Goal: Information Seeking & Learning: Learn about a topic

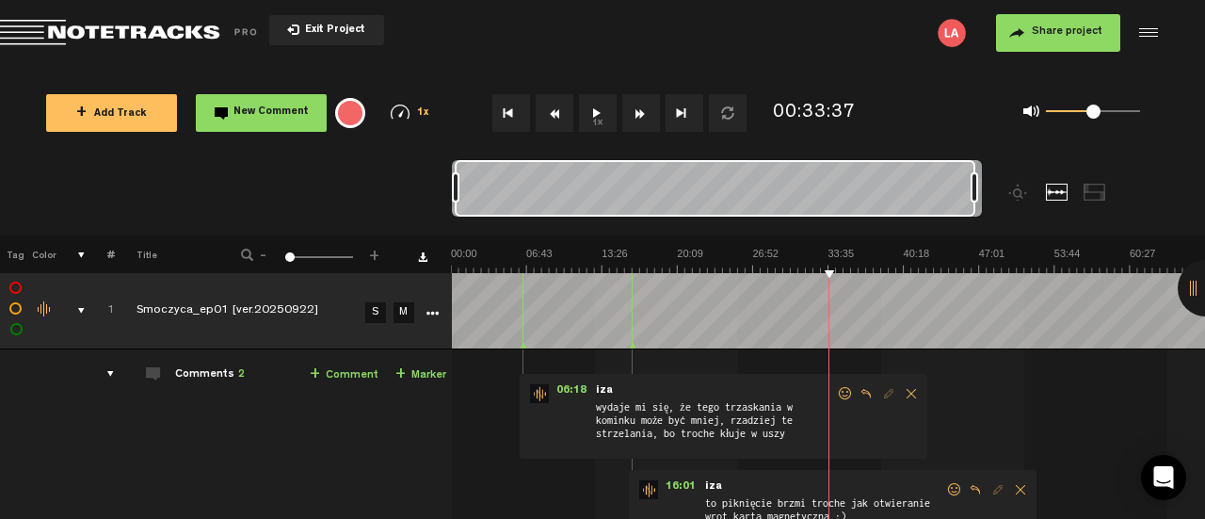
click at [670, 261] on img at bounding box center [828, 260] width 754 height 26
click at [650, 264] on img at bounding box center [828, 260] width 754 height 26
click at [667, 272] on img at bounding box center [828, 260] width 754 height 26
drag, startPoint x: 455, startPoint y: 193, endPoint x: 373, endPoint y: 188, distance: 82.9
click at [373, 188] on nt-zoom-navigation-bar at bounding box center [602, 197] width 1205 height 75
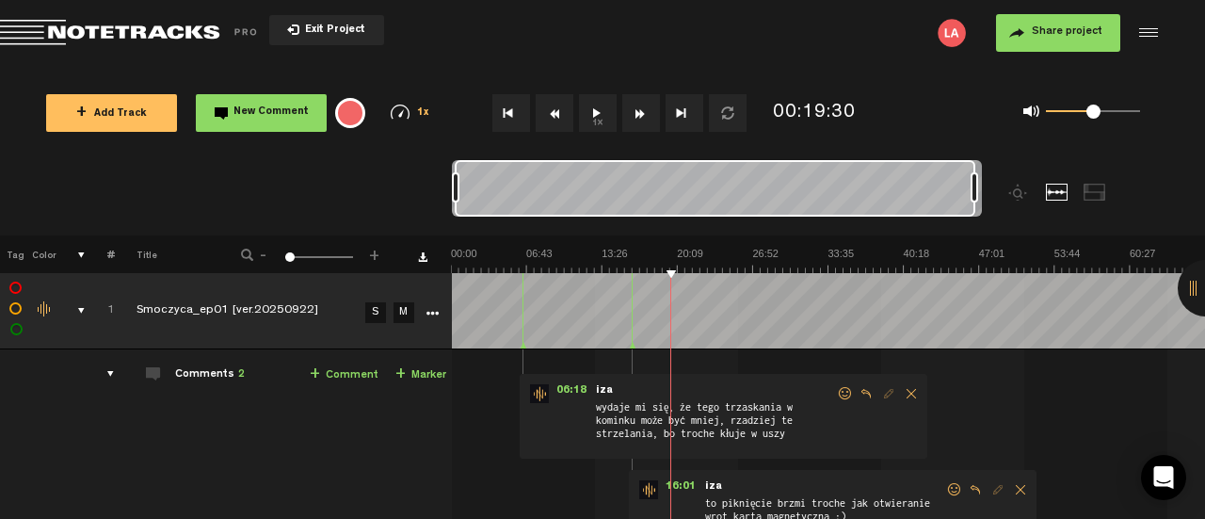
click at [511, 119] on button "Go to beginning" at bounding box center [511, 113] width 38 height 38
click at [710, 238] on th at bounding box center [828, 254] width 754 height 38
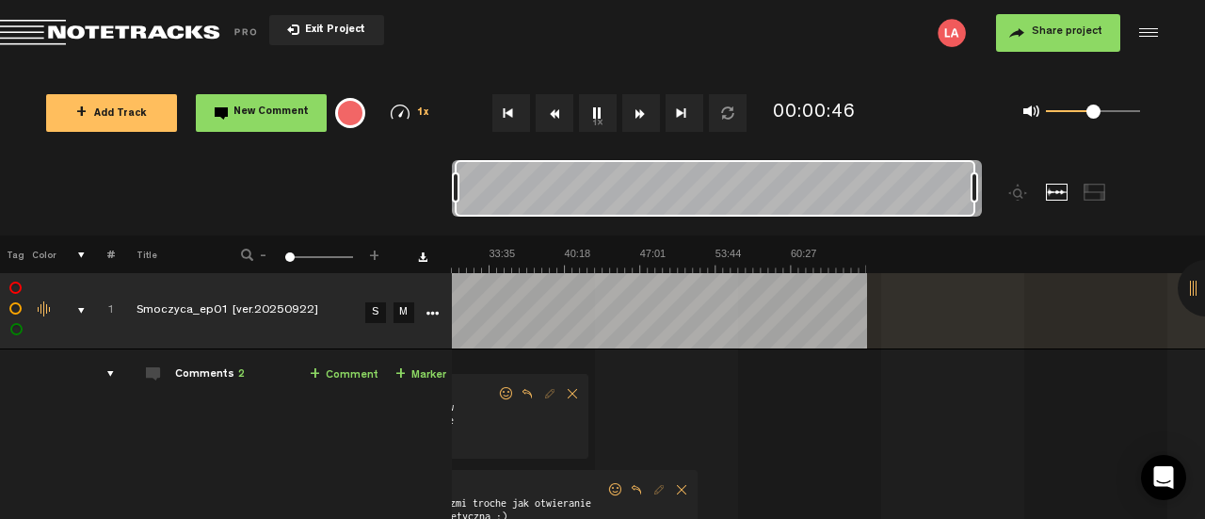
scroll to position [0, 725]
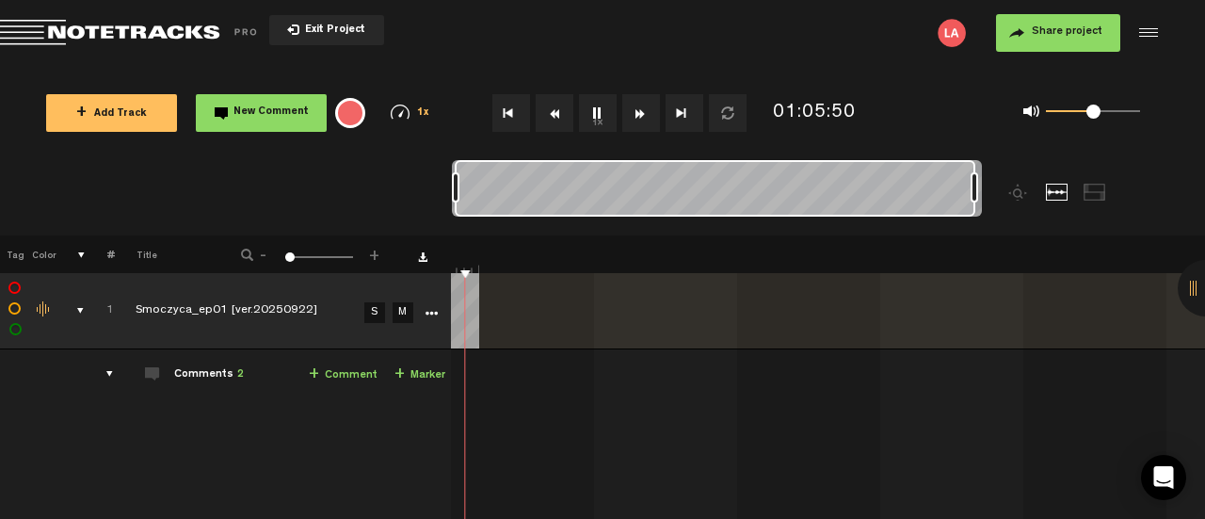
click at [634, 119] on button "Fast Forward" at bounding box center [641, 113] width 38 height 38
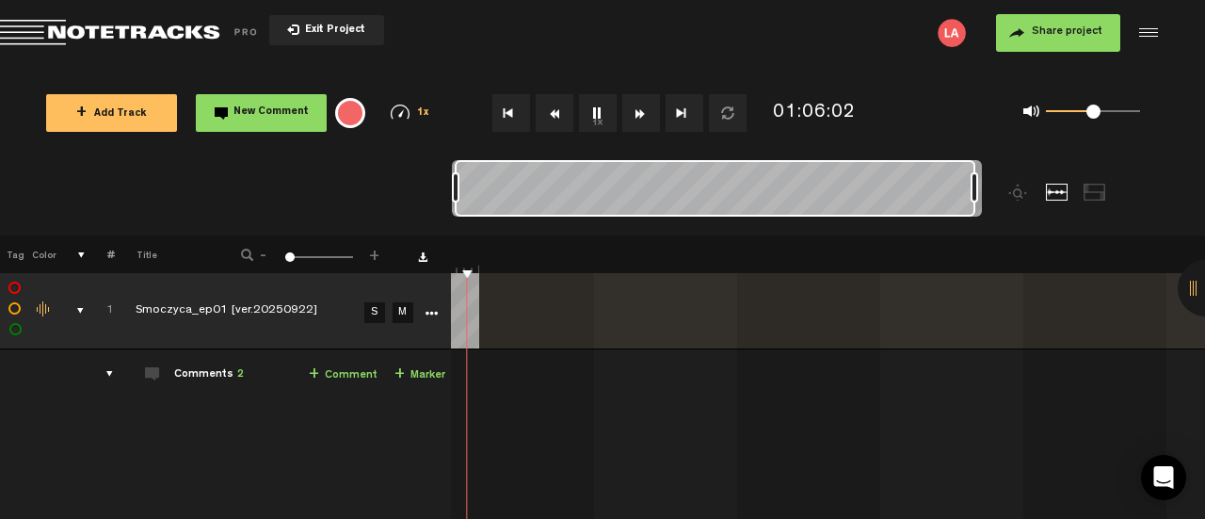
click at [634, 119] on button "Fast Forward" at bounding box center [641, 113] width 38 height 38
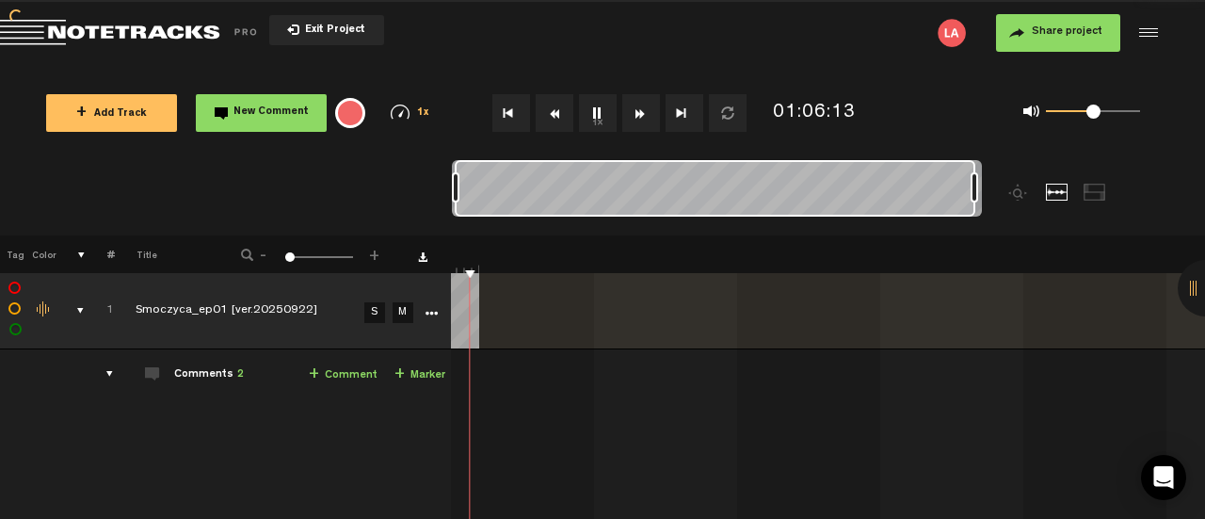
click at [634, 119] on button "Fast Forward" at bounding box center [641, 113] width 38 height 38
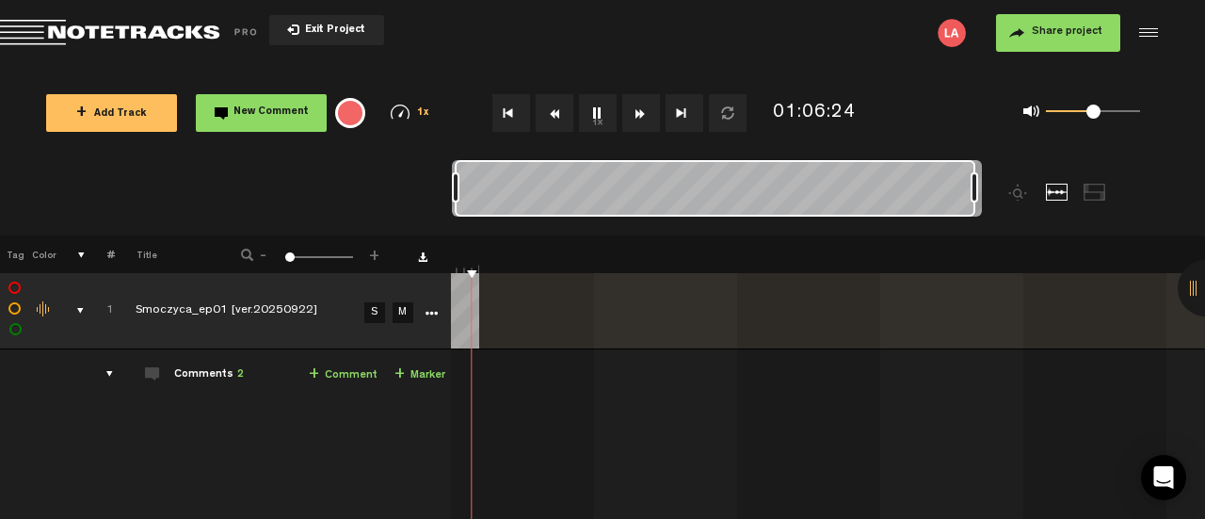
click at [634, 119] on button "Fast Forward" at bounding box center [641, 113] width 38 height 38
click at [564, 117] on button "Rewind" at bounding box center [554, 113] width 38 height 38
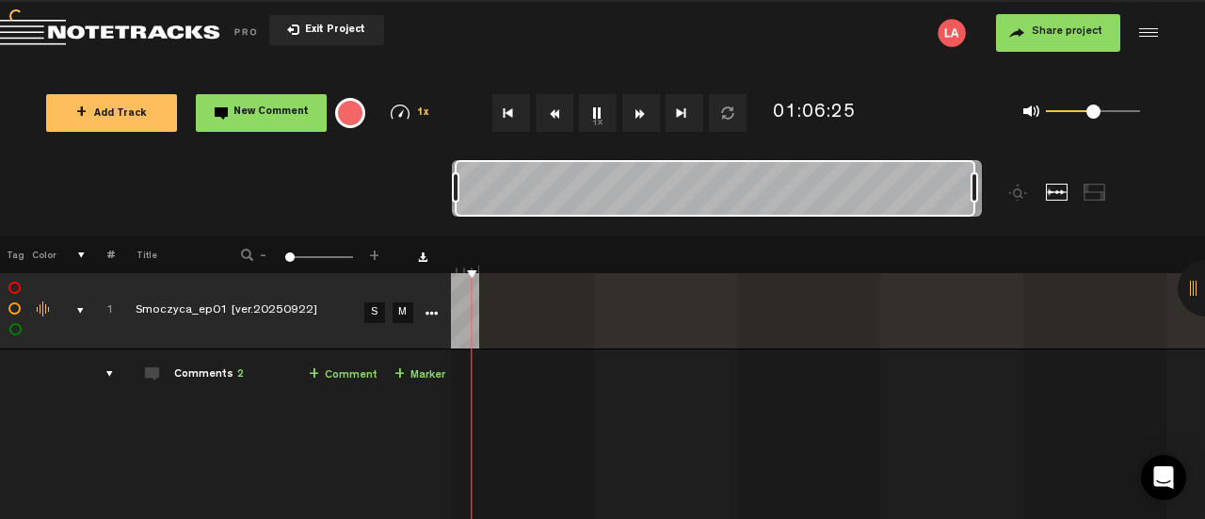
click at [564, 117] on button "Rewind" at bounding box center [554, 113] width 38 height 38
drag, startPoint x: 479, startPoint y: 270, endPoint x: 461, endPoint y: 270, distance: 17.9
click at [461, 270] on th at bounding box center [828, 254] width 754 height 38
click at [446, 268] on th at bounding box center [427, 254] width 47 height 38
click at [443, 268] on th at bounding box center [427, 254] width 47 height 38
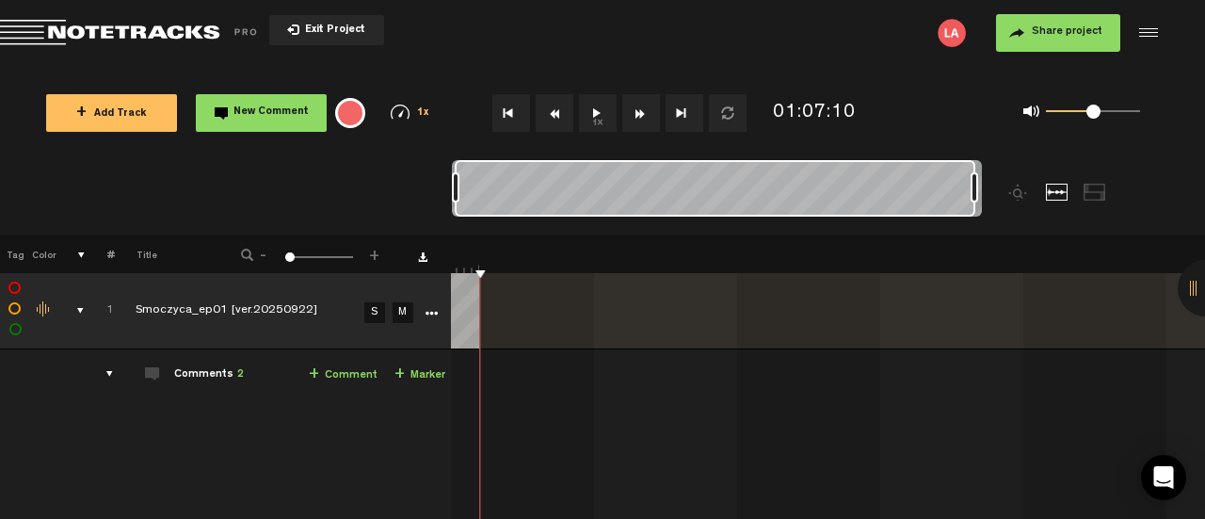
click at [443, 268] on th at bounding box center [427, 254] width 47 height 38
click at [555, 112] on button "Rewind" at bounding box center [554, 113] width 38 height 38
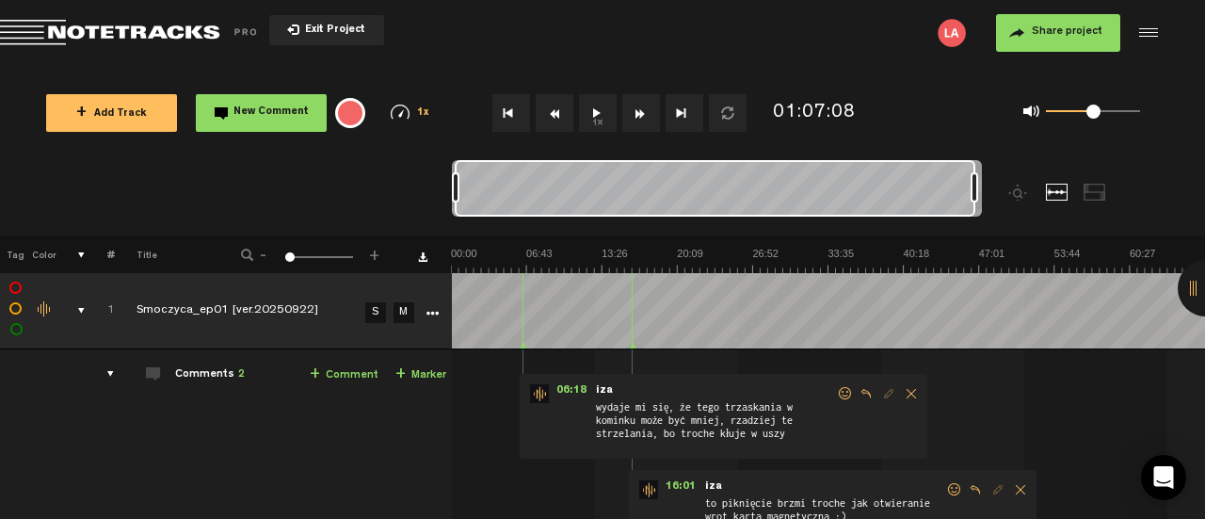
drag, startPoint x: 976, startPoint y: 189, endPoint x: 1105, endPoint y: 180, distance: 129.3
click at [1105, 180] on div at bounding box center [783, 197] width 663 height 75
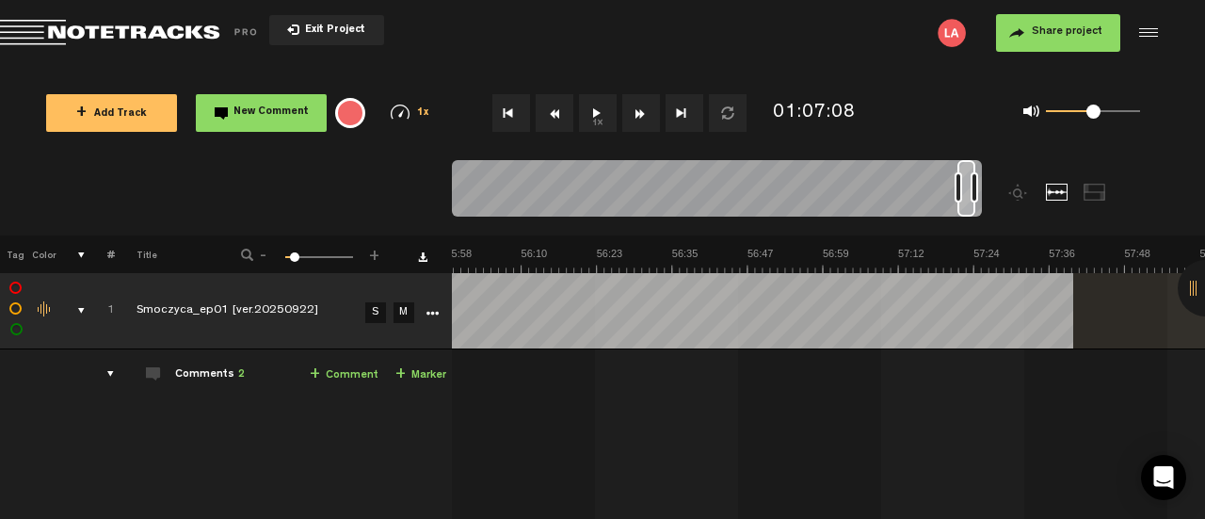
scroll to position [0, 23594]
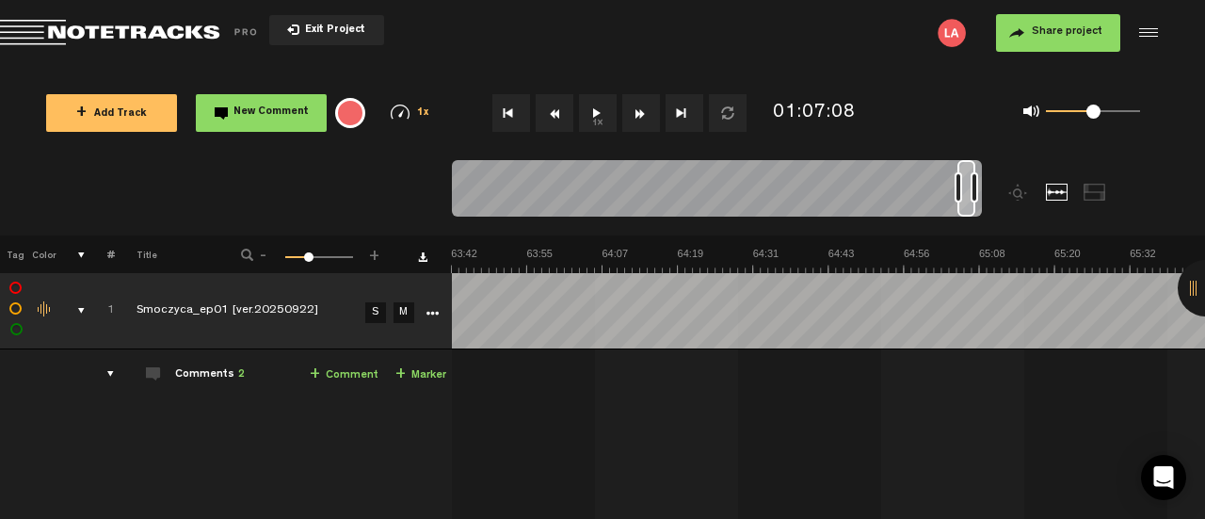
drag, startPoint x: 457, startPoint y: 195, endPoint x: 960, endPoint y: 241, distance: 504.7
click at [960, 66] on div "Loading... 100% + Add Track New Comment 1x 0.25x 0.5x 0.75x 1x 1.25x 1.5x 1.75x…" at bounding box center [602, 66] width 1205 height 0
click at [681, 110] on button "Go to end" at bounding box center [684, 113] width 38 height 38
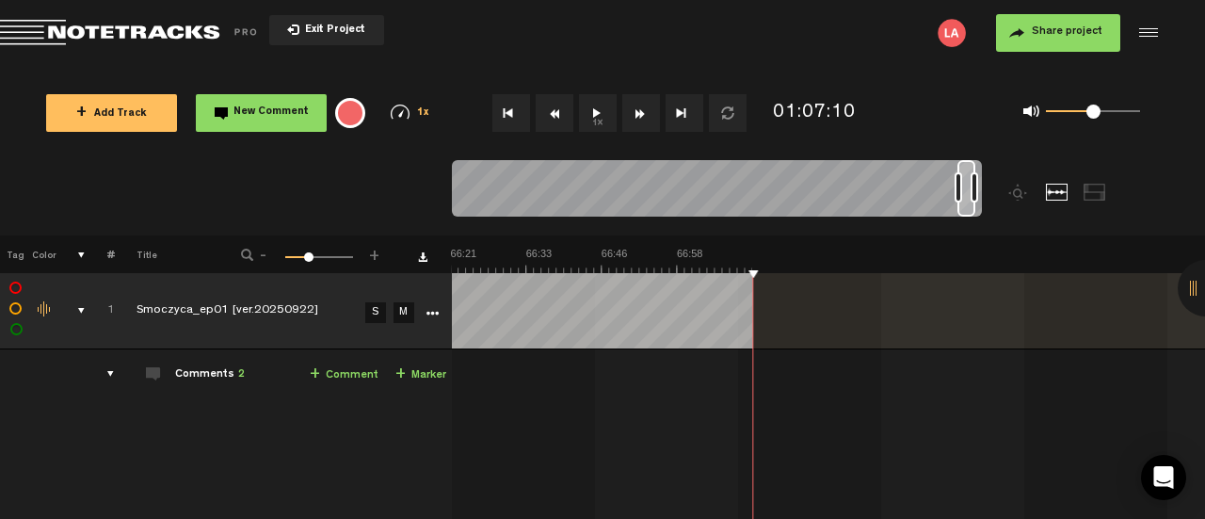
scroll to position [0, 24574]
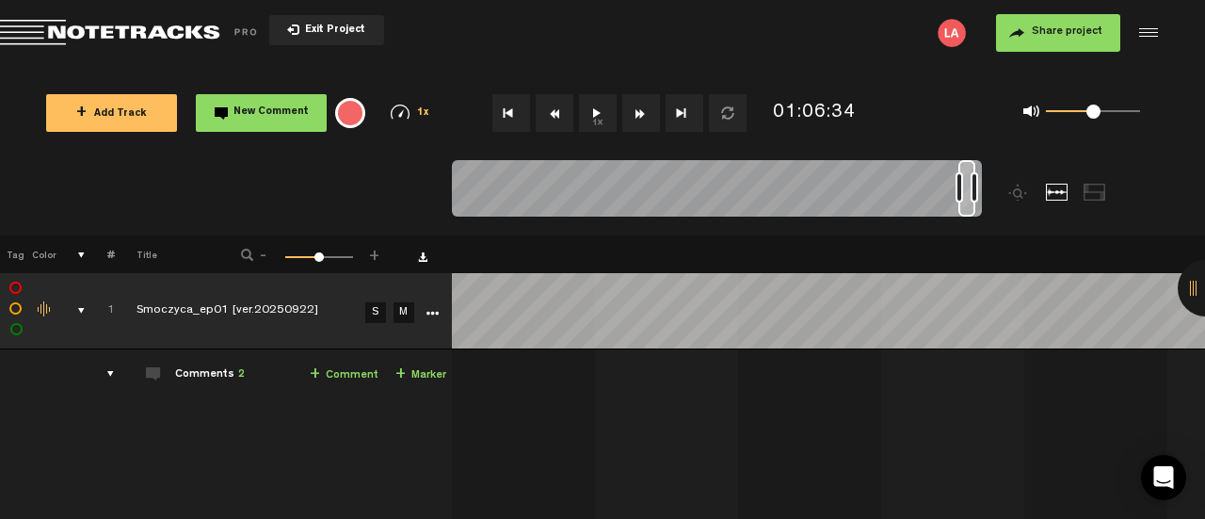
scroll to position [0, 0]
drag, startPoint x: 958, startPoint y: 189, endPoint x: 942, endPoint y: 223, distance: 37.5
click at [942, 223] on div at bounding box center [783, 197] width 663 height 75
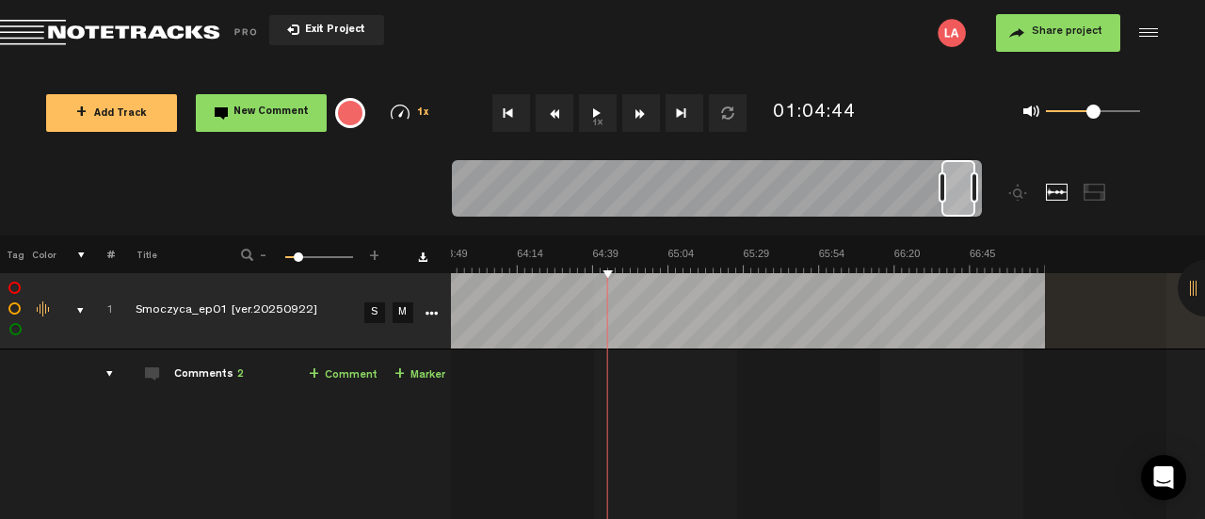
scroll to position [0, 11580]
